Goal: Transaction & Acquisition: Download file/media

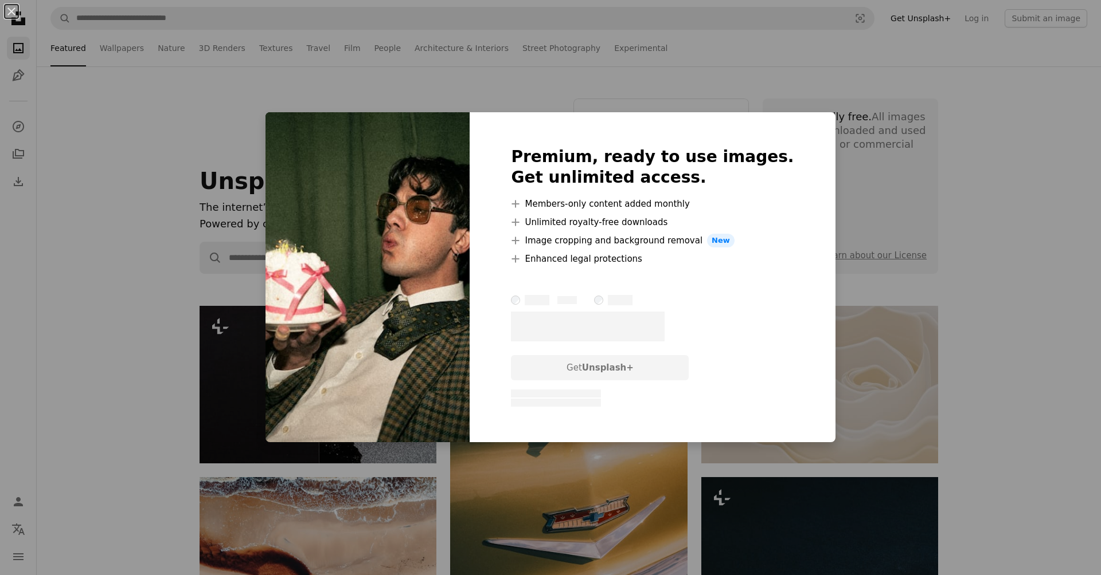
scroll to position [9169, 0]
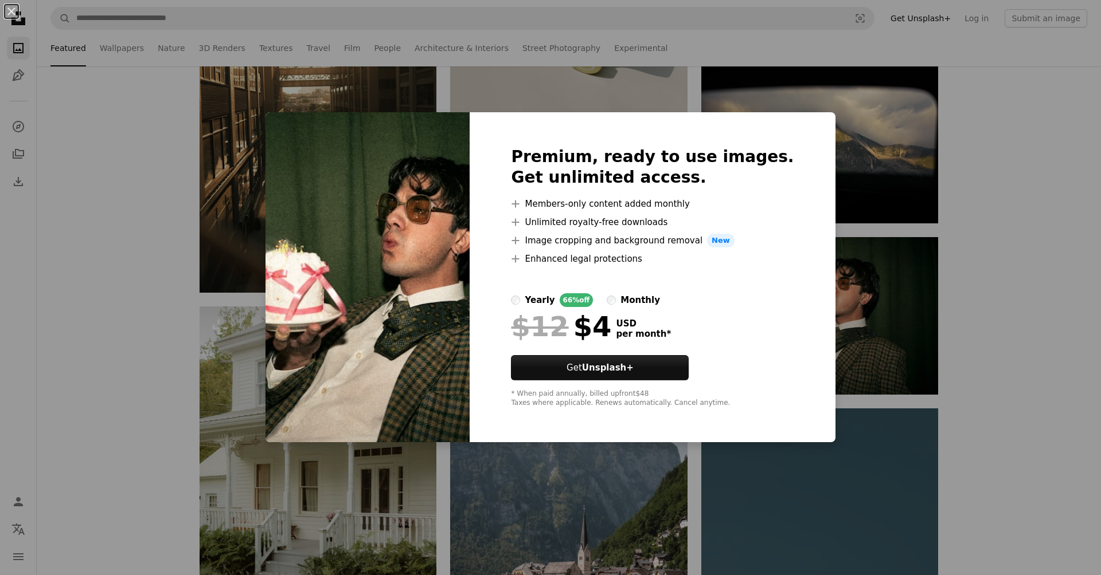
click at [817, 144] on div "An X shape Premium, ready to use images. Get unlimited access. A plus sign Memb…" at bounding box center [550, 287] width 1101 height 575
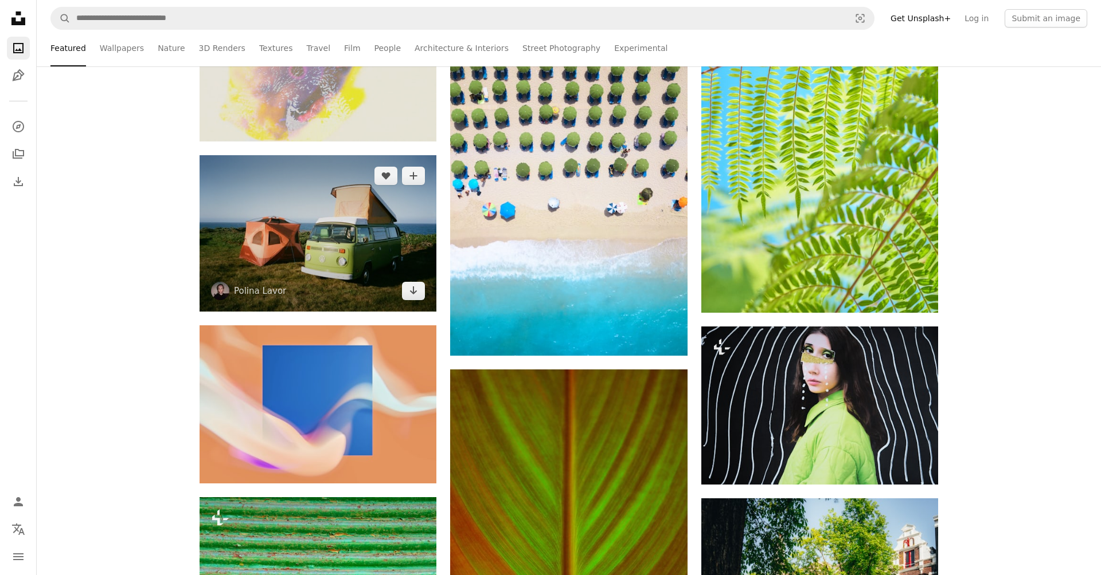
scroll to position [12632, 0]
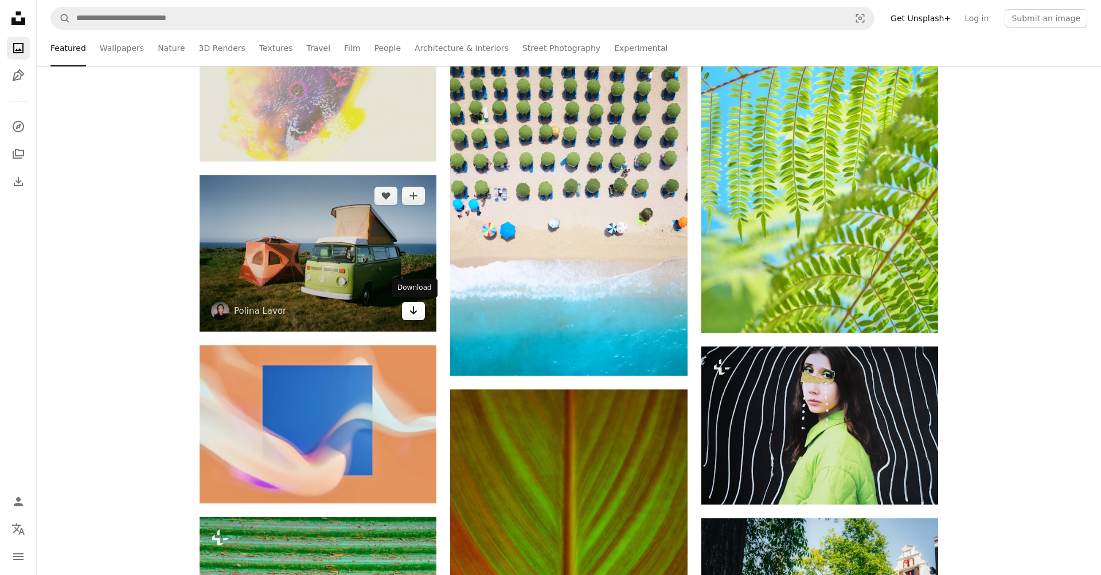
click at [414, 317] on link "Arrow pointing down" at bounding box center [413, 311] width 23 height 18
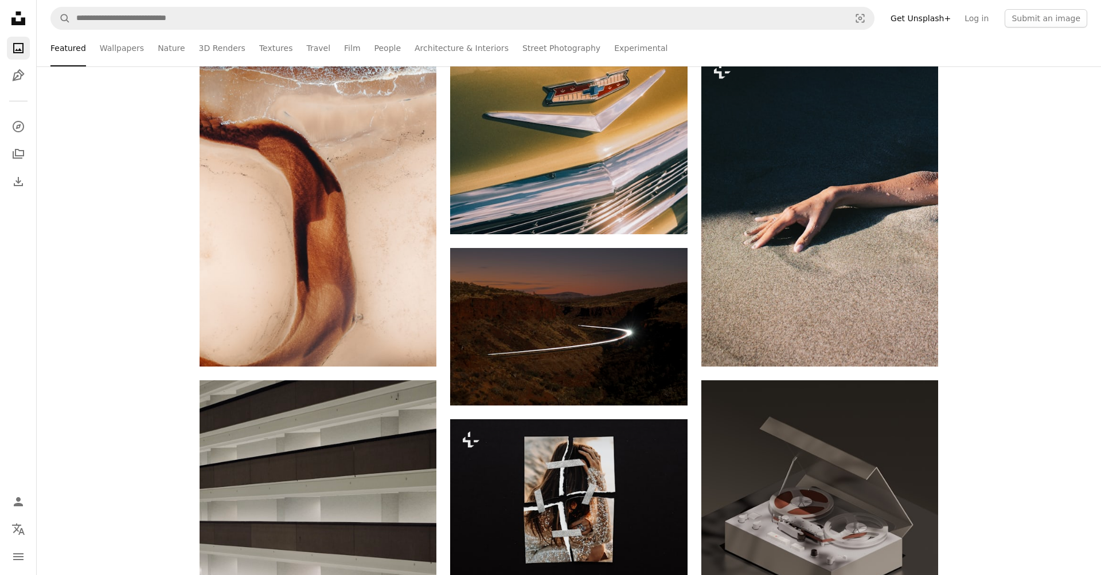
scroll to position [0, 0]
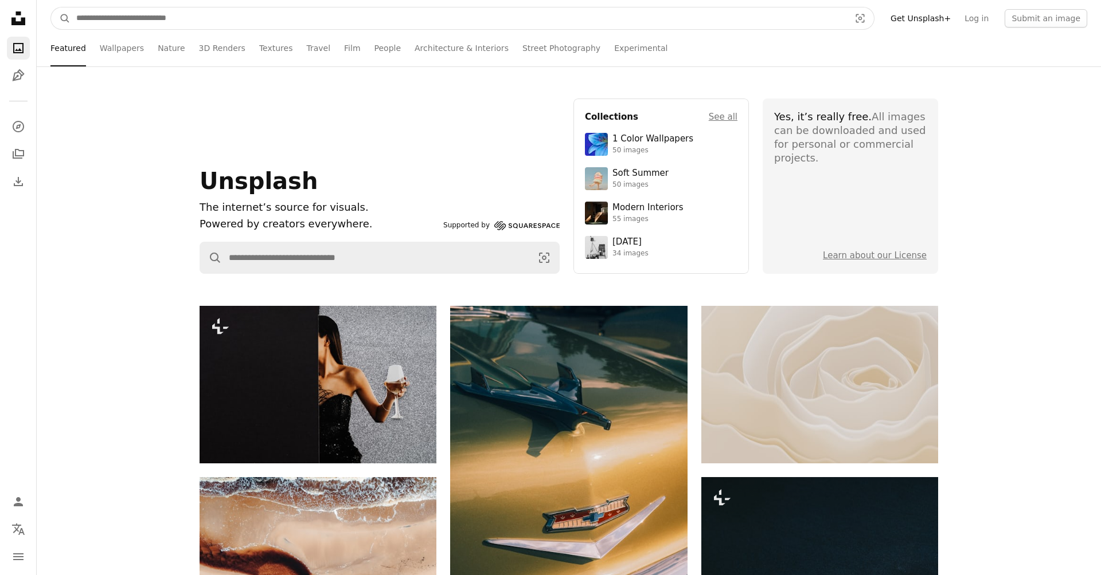
click at [131, 14] on input "Find visuals sitewide" at bounding box center [459, 18] width 776 height 22
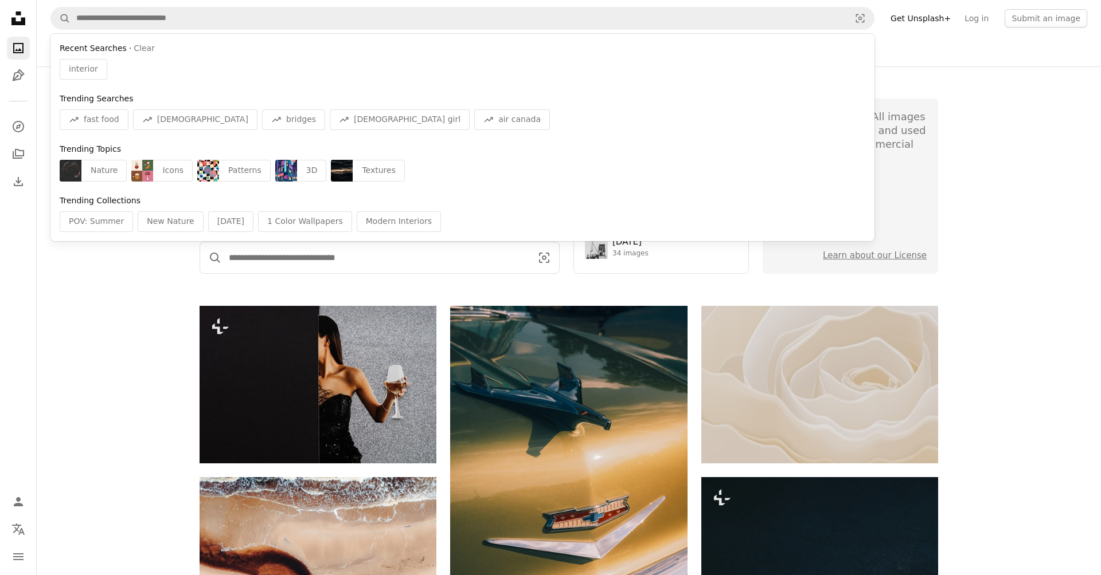
click at [291, 257] on input "Find visuals sitewide" at bounding box center [375, 257] width 307 height 31
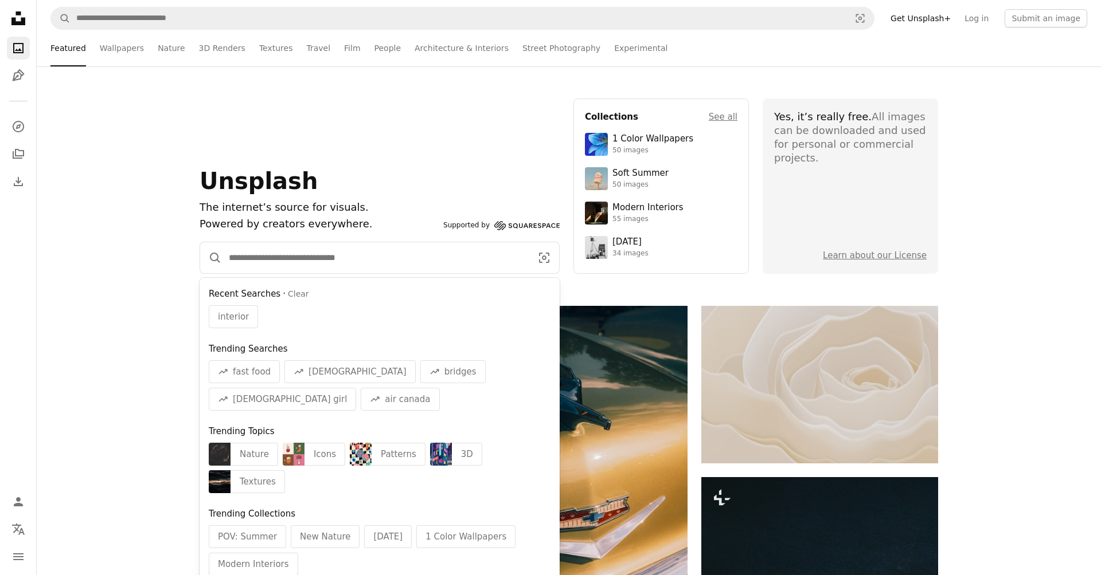
click at [389, 259] on input "Find visuals sitewide" at bounding box center [375, 257] width 307 height 31
click at [362, 263] on input "Find visuals sitewide" at bounding box center [375, 257] width 307 height 31
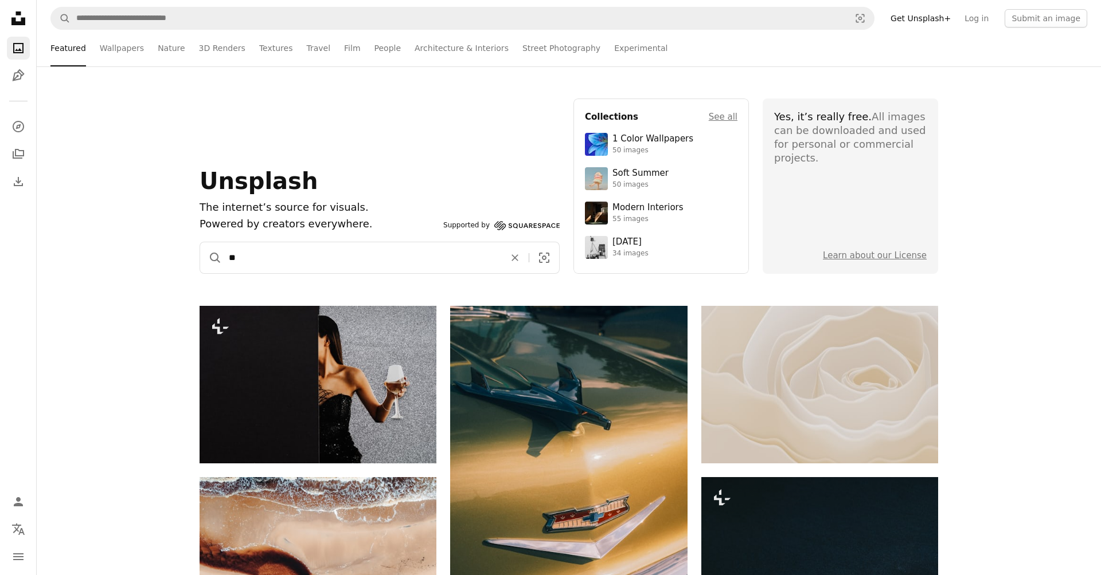
type input "*"
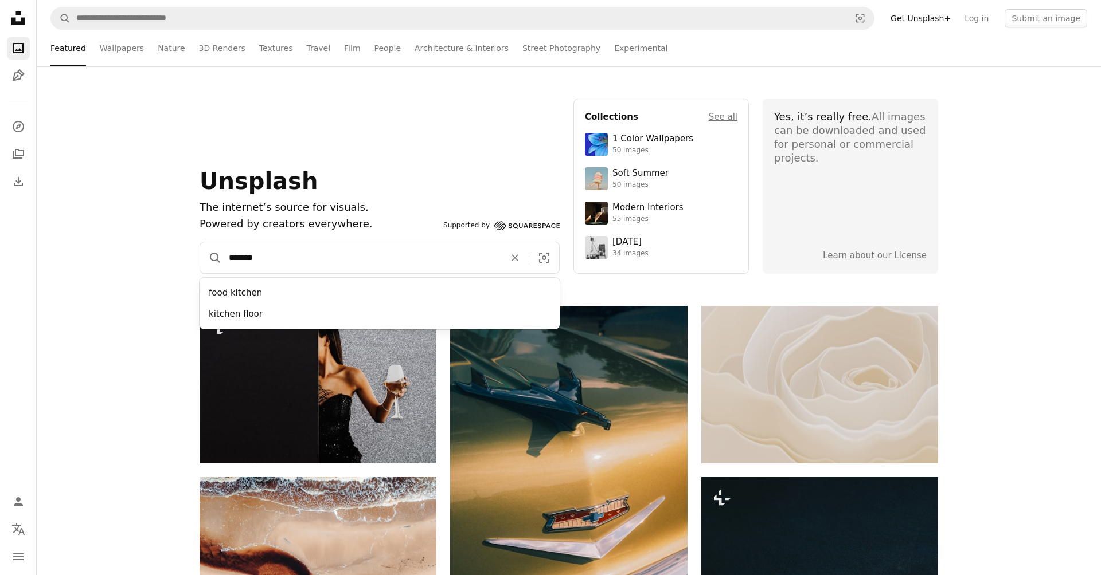
type input "*******"
click at [200, 242] on button "A magnifying glass" at bounding box center [211, 257] width 22 height 31
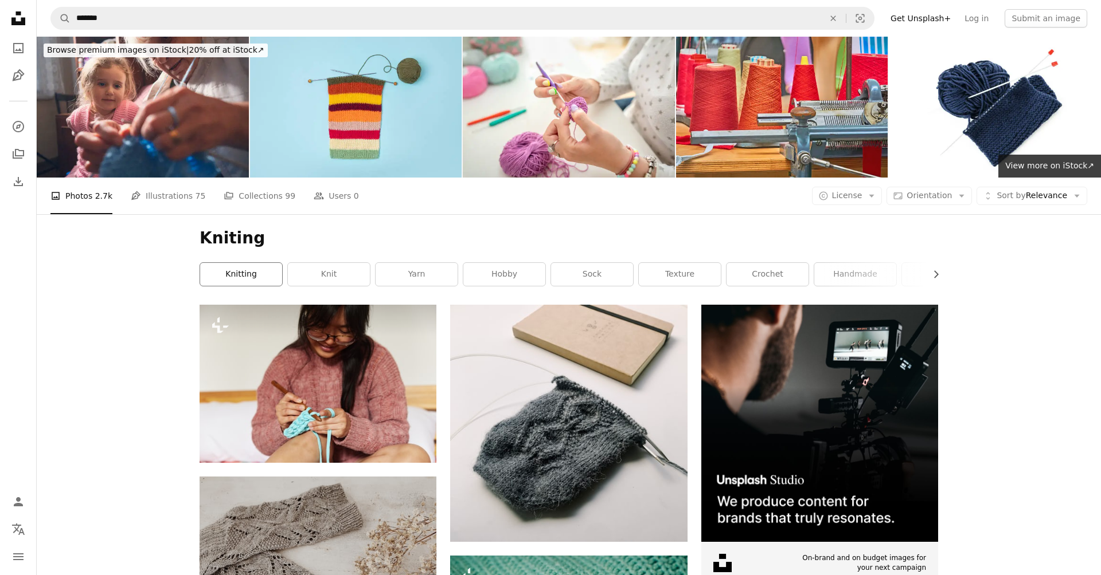
click at [250, 263] on link "knitting" at bounding box center [241, 274] width 82 height 23
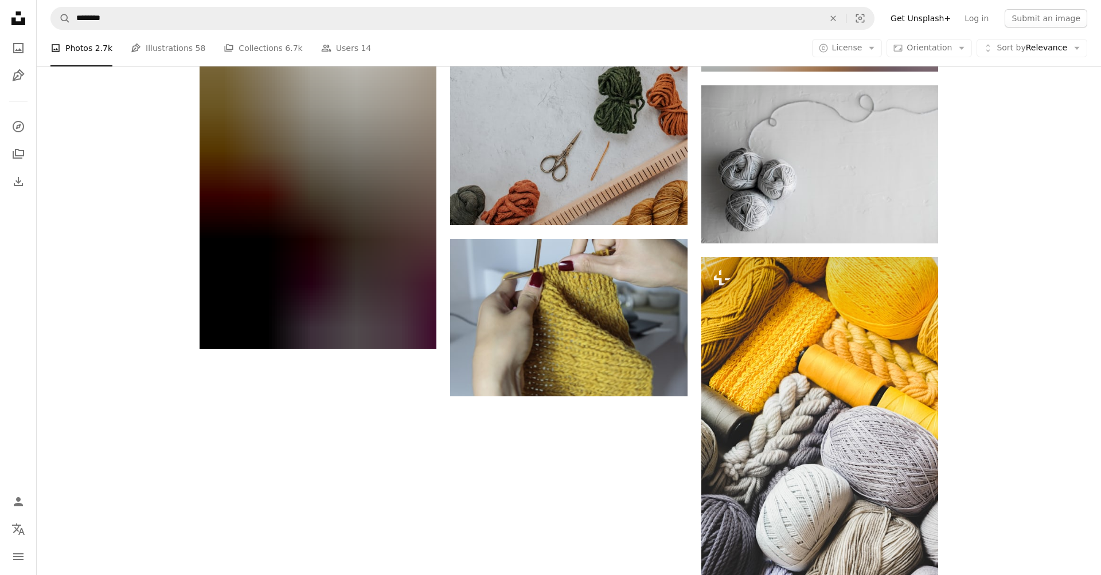
scroll to position [1546, 0]
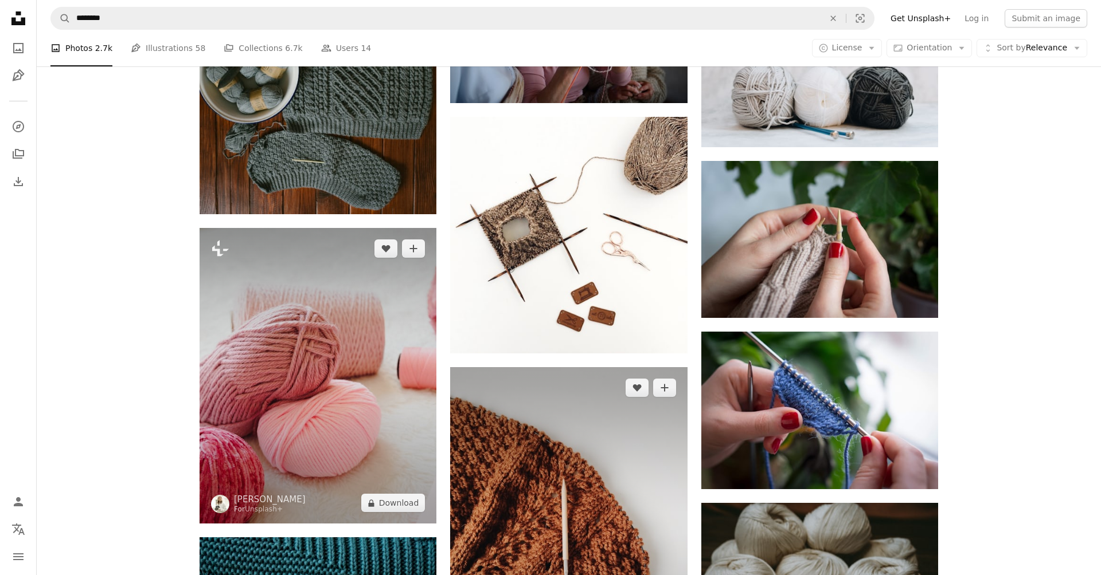
scroll to position [2160, 0]
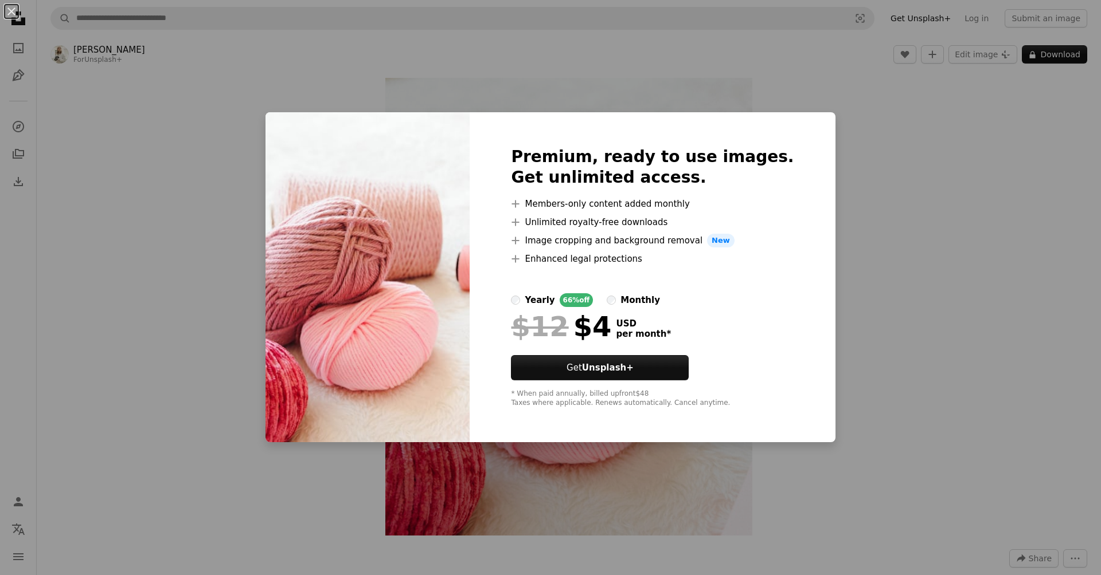
click at [963, 143] on div "An X shape Premium, ready to use images. Get unlimited access. A plus sign Memb…" at bounding box center [550, 287] width 1101 height 575
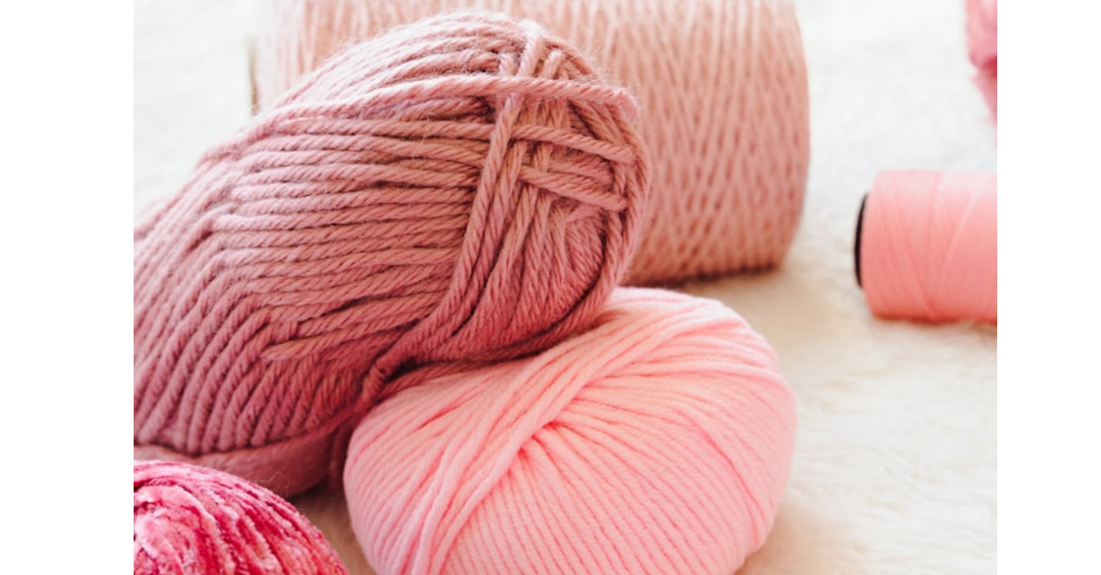
click at [548, 307] on img "Zoom in on this image" at bounding box center [568, 307] width 366 height 458
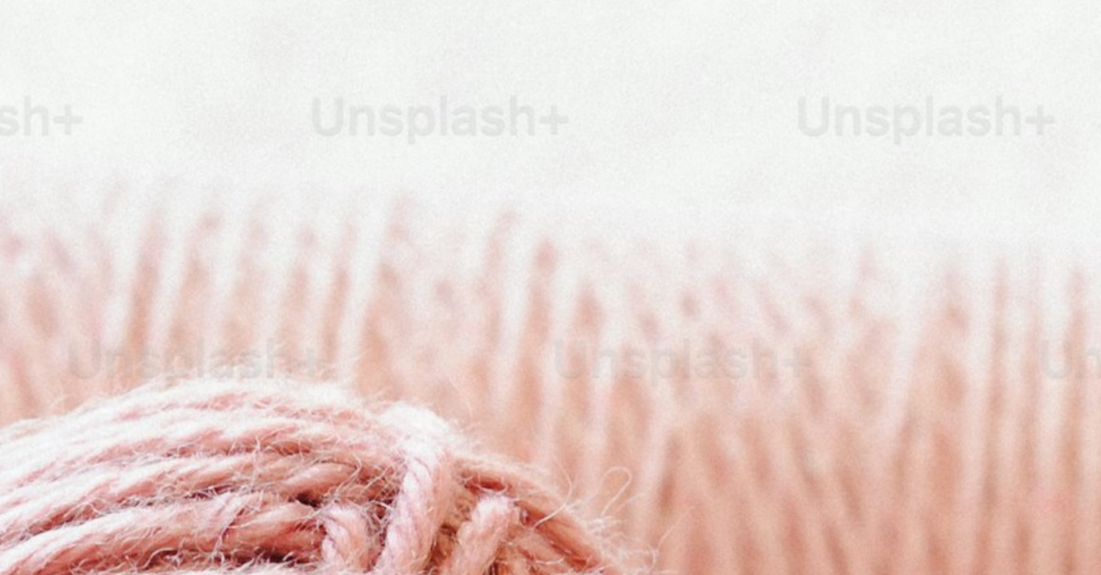
scroll to position [401, 0]
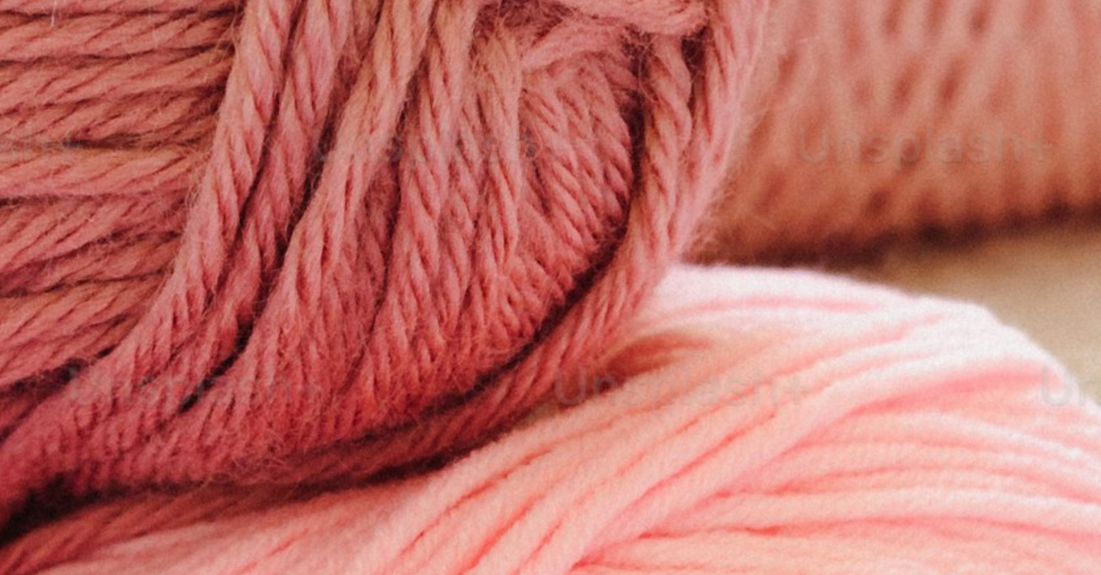
click at [549, 300] on img "Zoom out on this image" at bounding box center [550, 286] width 1102 height 1377
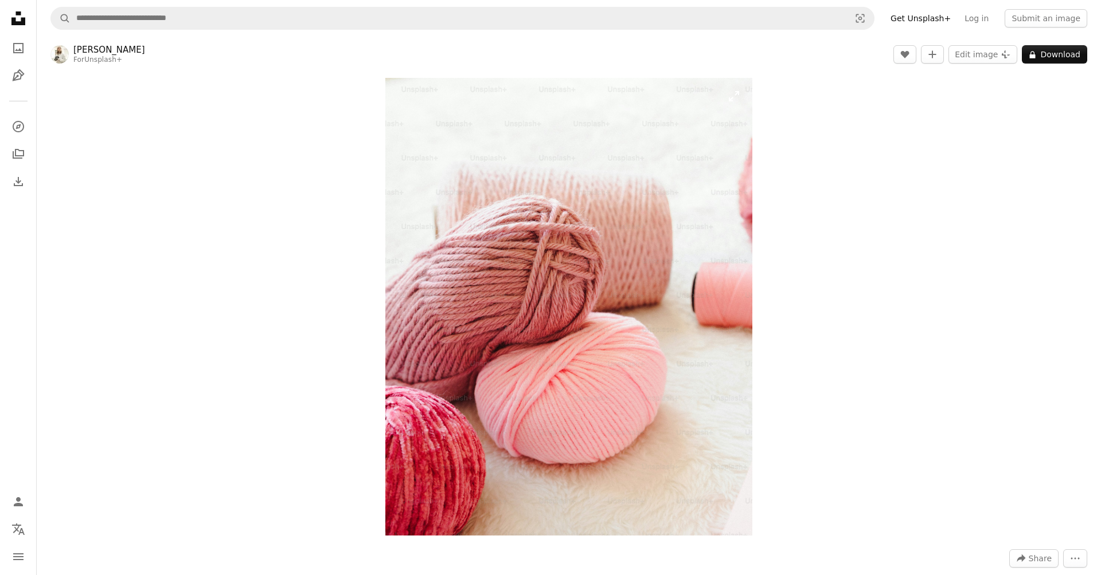
click at [422, 524] on img "Zoom in on this image" at bounding box center [568, 307] width 366 height 458
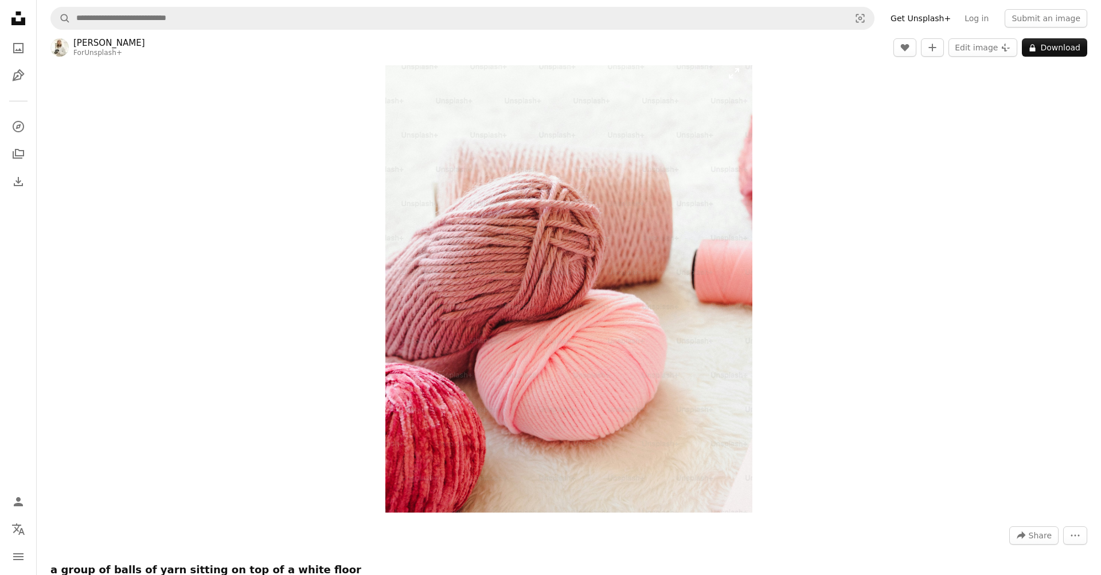
scroll to position [0, 0]
